Goal: Download file/media

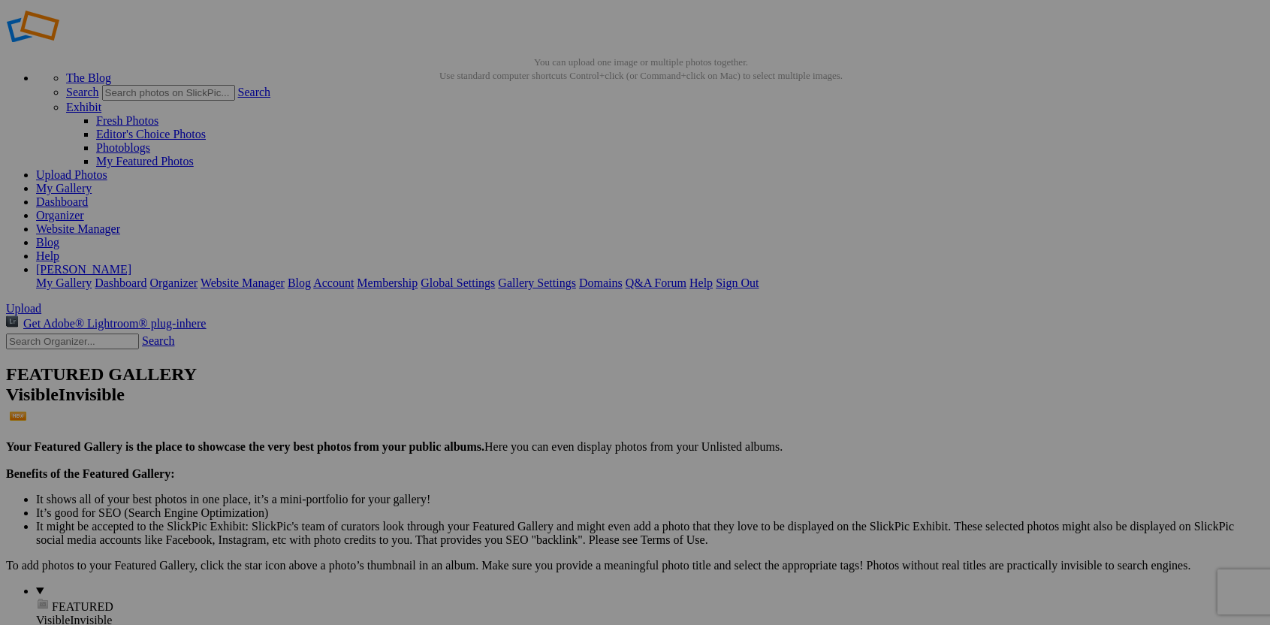
scroll to position [22, 0]
drag, startPoint x: 1024, startPoint y: 166, endPoint x: 1025, endPoint y: 157, distance: 9.0
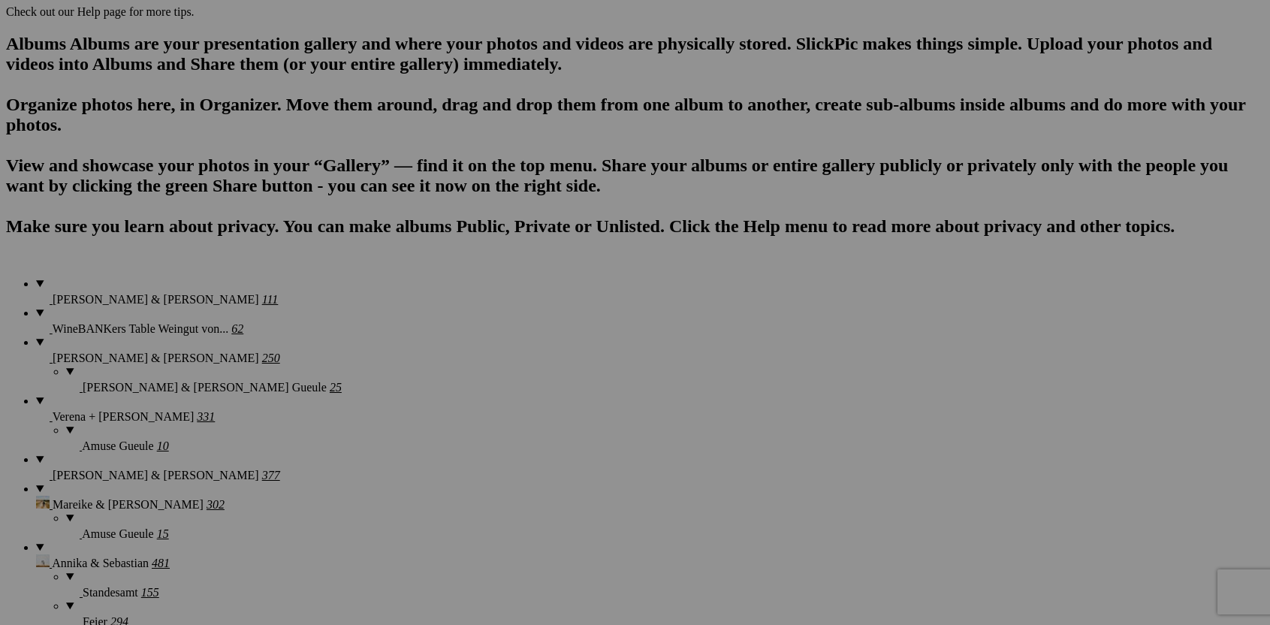
scroll to position [896, 0]
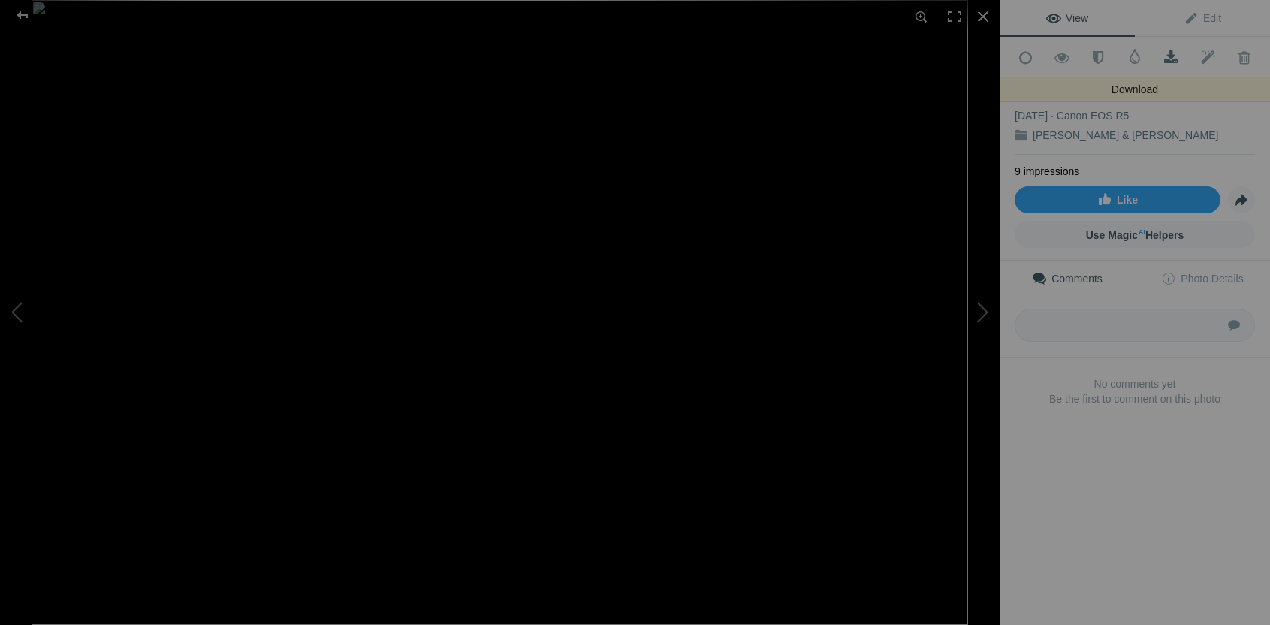
click at [1178, 57] on span at bounding box center [1171, 57] width 37 height 15
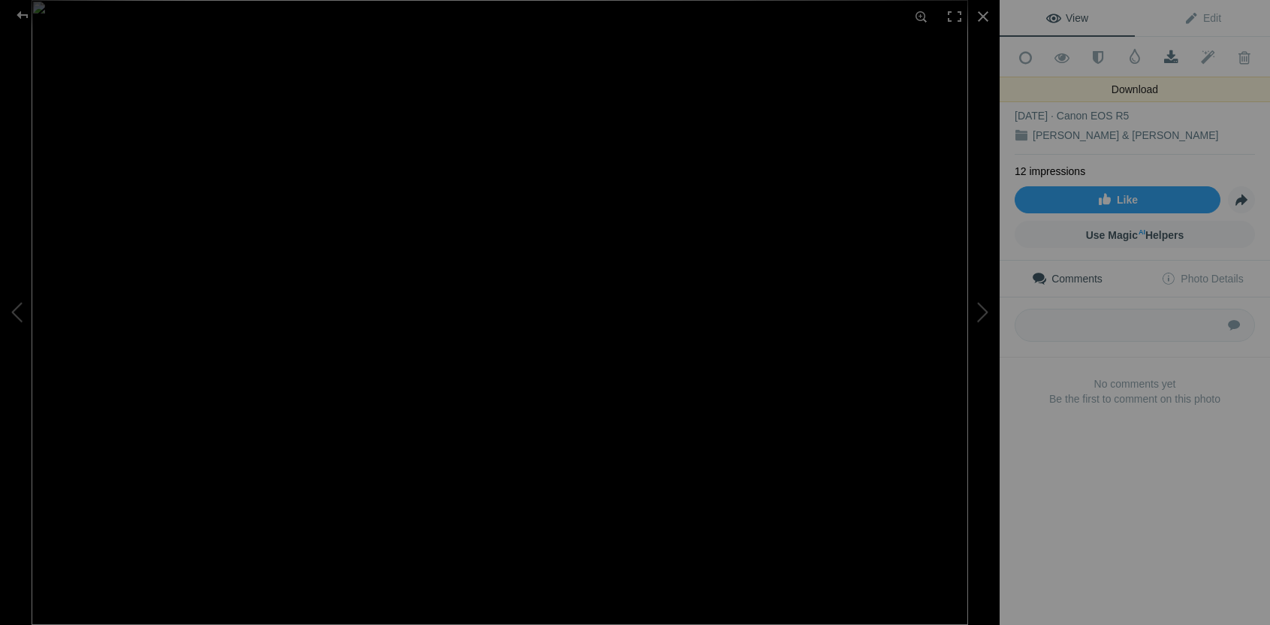
click at [1180, 56] on span at bounding box center [1171, 57] width 37 height 15
click at [450, 367] on img at bounding box center [500, 312] width 936 height 625
click at [447, 358] on img at bounding box center [640, 161] width 3544 height 2364
